Goal: Information Seeking & Learning: Learn about a topic

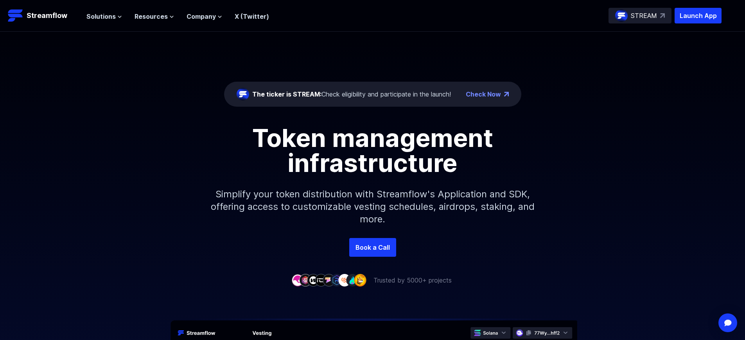
click at [698, 16] on p "Launch App" at bounding box center [697, 16] width 47 height 16
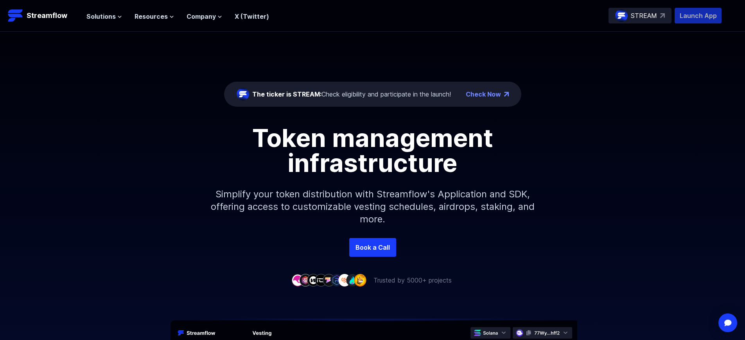
click at [698, 16] on p "Launch App" at bounding box center [697, 16] width 47 height 16
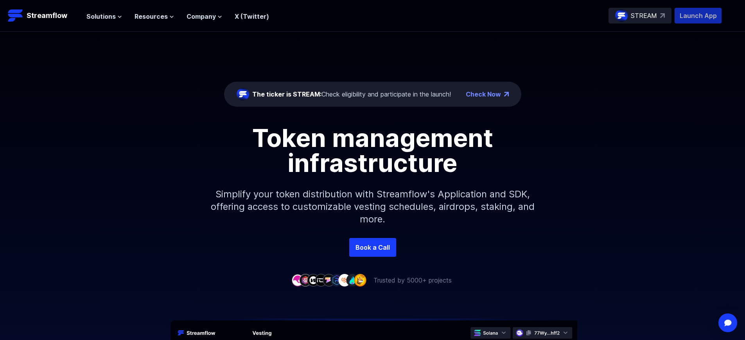
click at [698, 16] on p "Launch App" at bounding box center [697, 16] width 47 height 16
